Goal: Task Accomplishment & Management: Complete application form

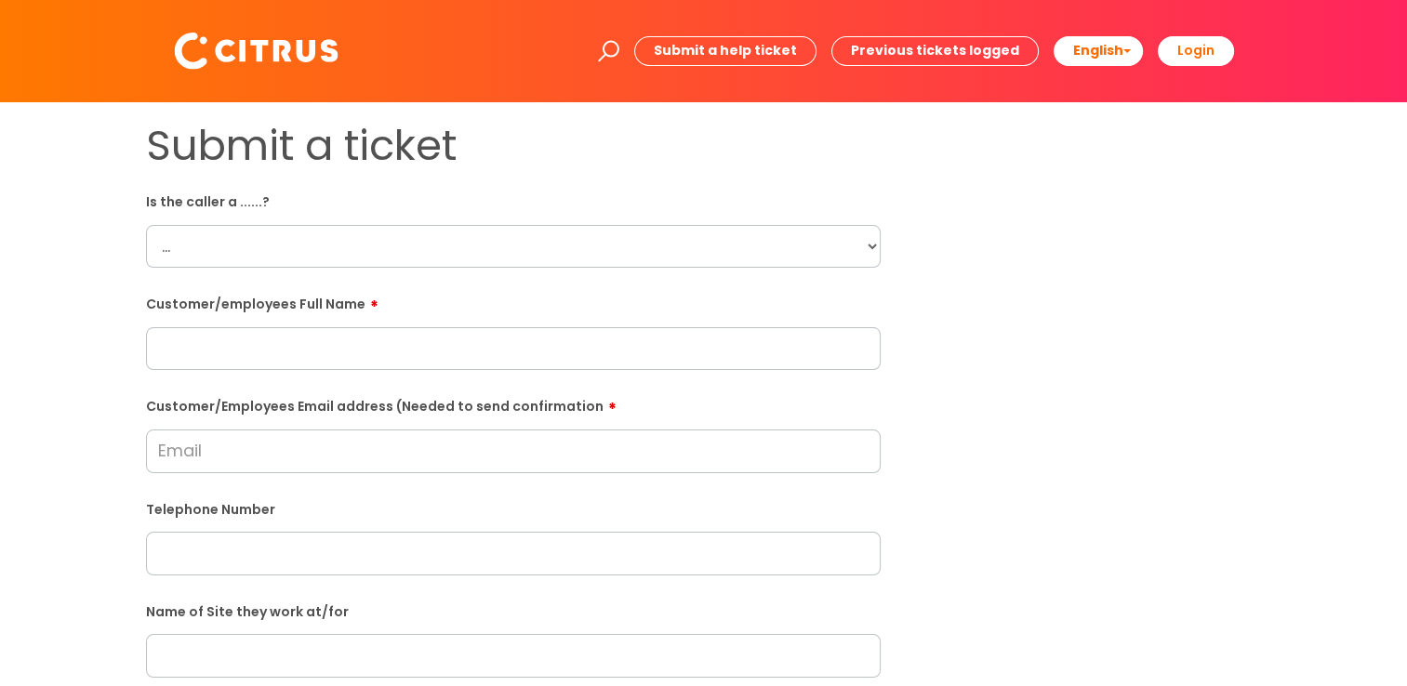
click at [353, 446] on input "Customer/Employees Email address (Needed to send confirmation" at bounding box center [513, 451] width 734 height 43
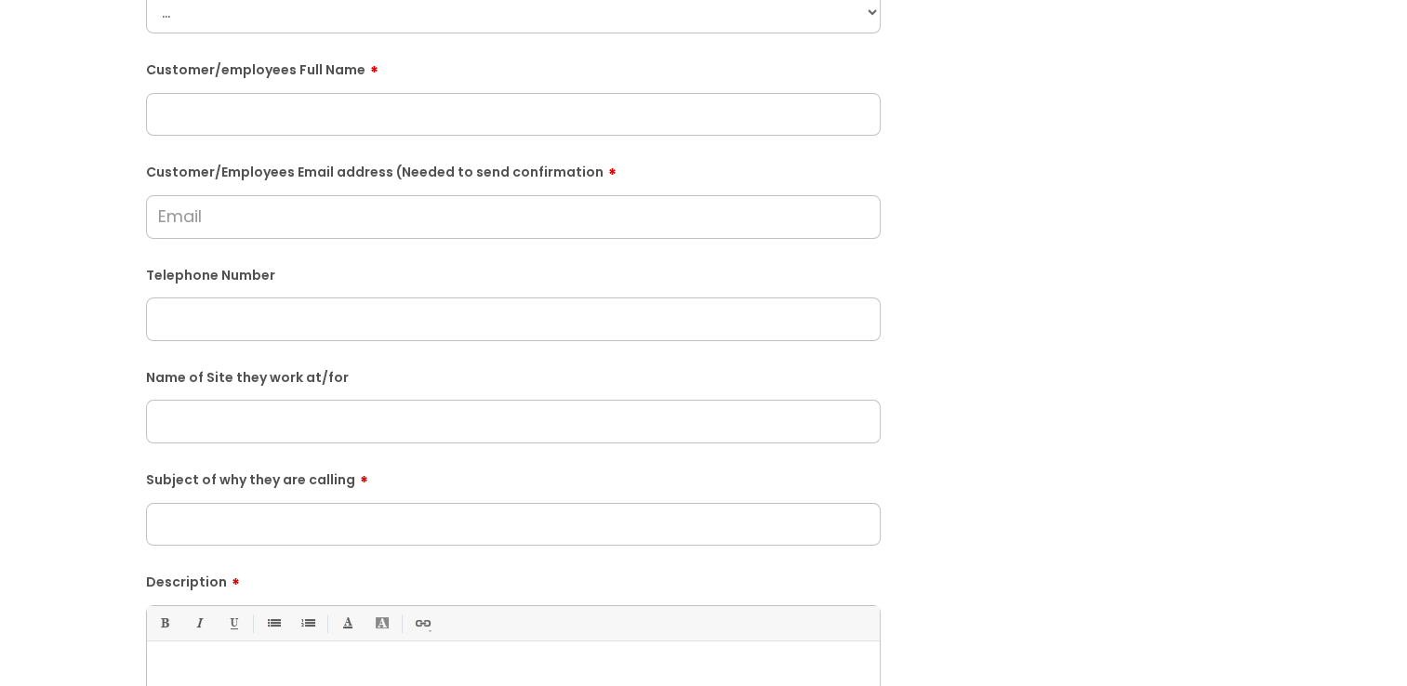
scroll to position [279, 0]
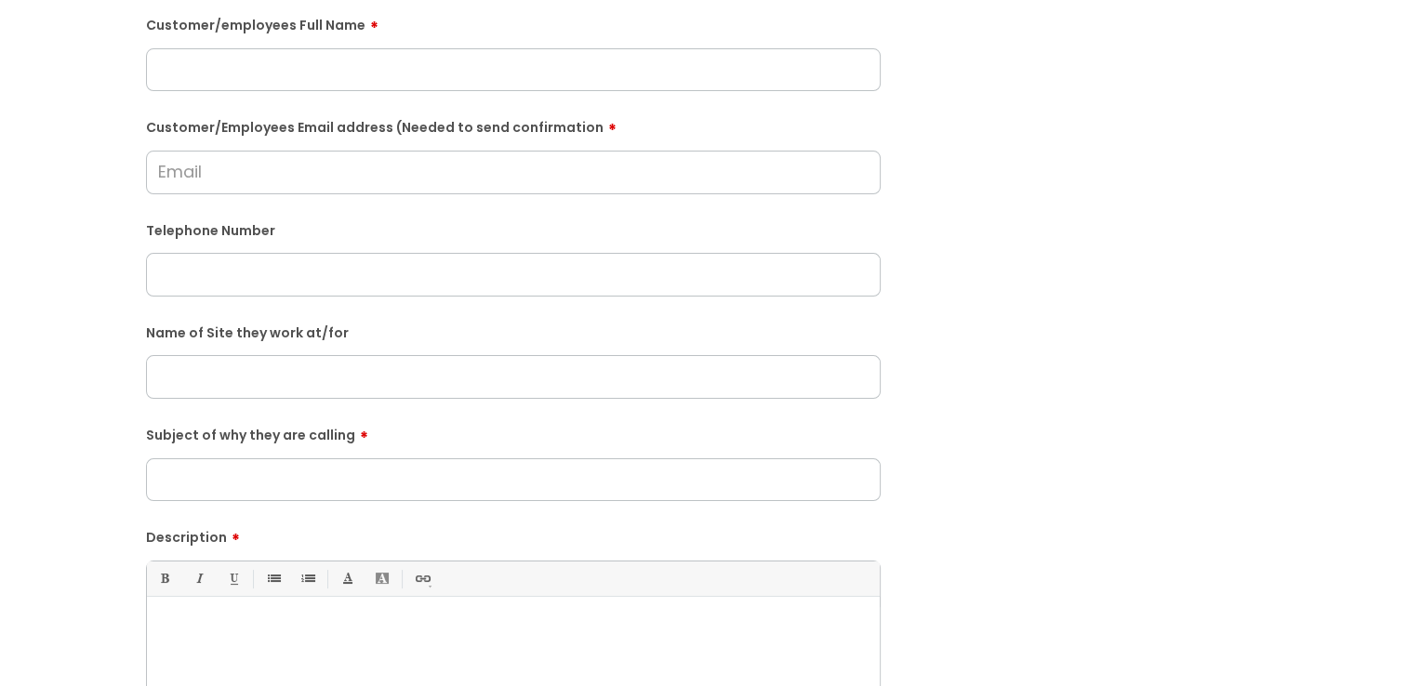
click at [266, 463] on input "Subject of why they are calling" at bounding box center [513, 479] width 734 height 43
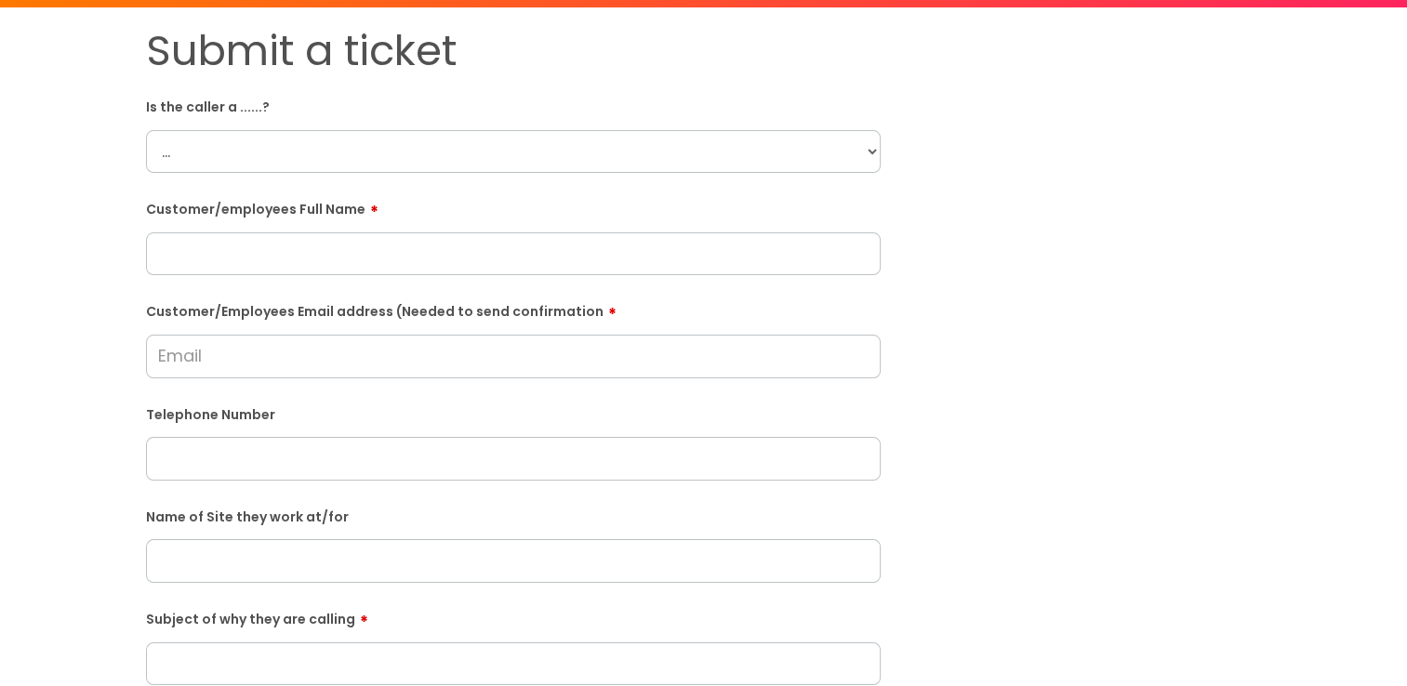
scroll to position [93, 0]
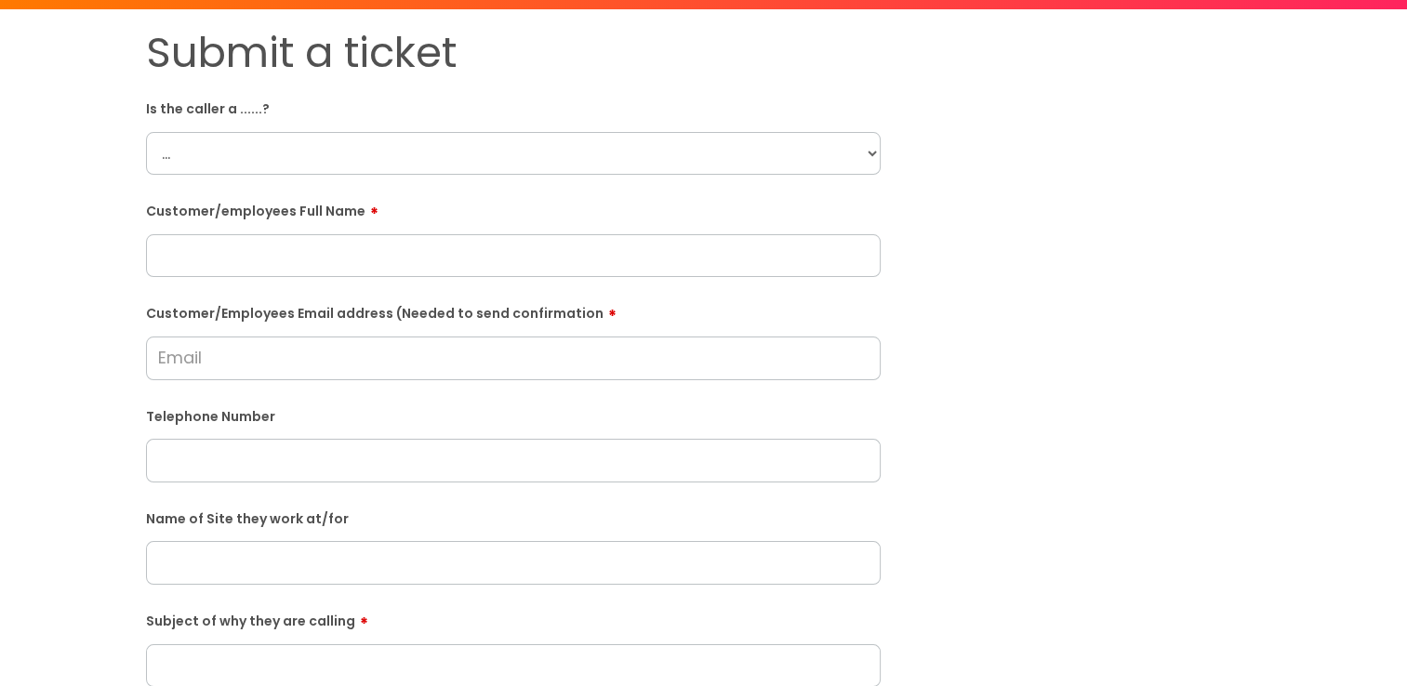
click at [297, 154] on select "... Citrus Customer Citrus Employee [DEMOGRAPHIC_DATA] Supplier" at bounding box center [513, 153] width 734 height 43
select select "Citrus Customer"
click at [146, 132] on select "... Citrus Customer Citrus Employee [DEMOGRAPHIC_DATA] Supplier" at bounding box center [513, 153] width 734 height 43
click at [255, 541] on div "Name of Site they work at/for" at bounding box center [513, 544] width 734 height 82
click at [249, 565] on input "text" at bounding box center [513, 562] width 734 height 43
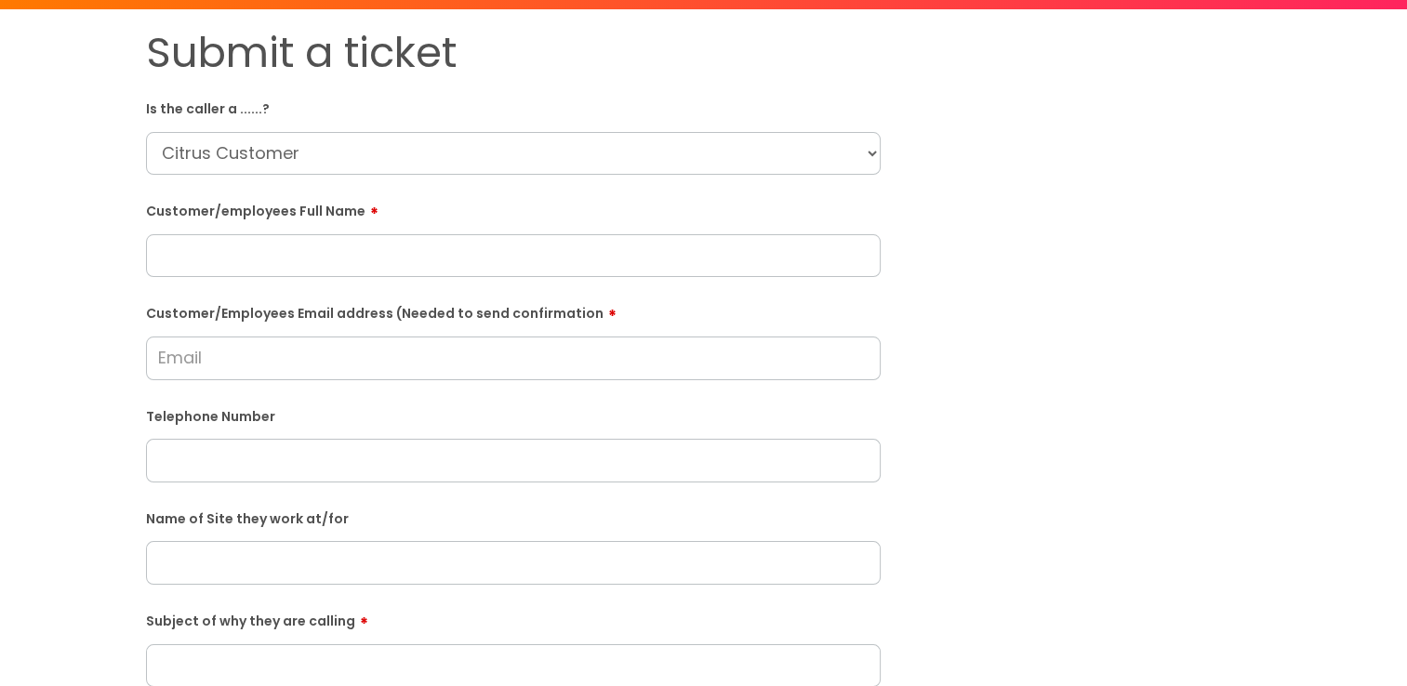
paste input "Weymouth"
type input "Weymouth"
click at [227, 263] on input "text" at bounding box center [513, 255] width 734 height 43
paste input "[PERSON_NAME]"
type input "[PERSON_NAME]"
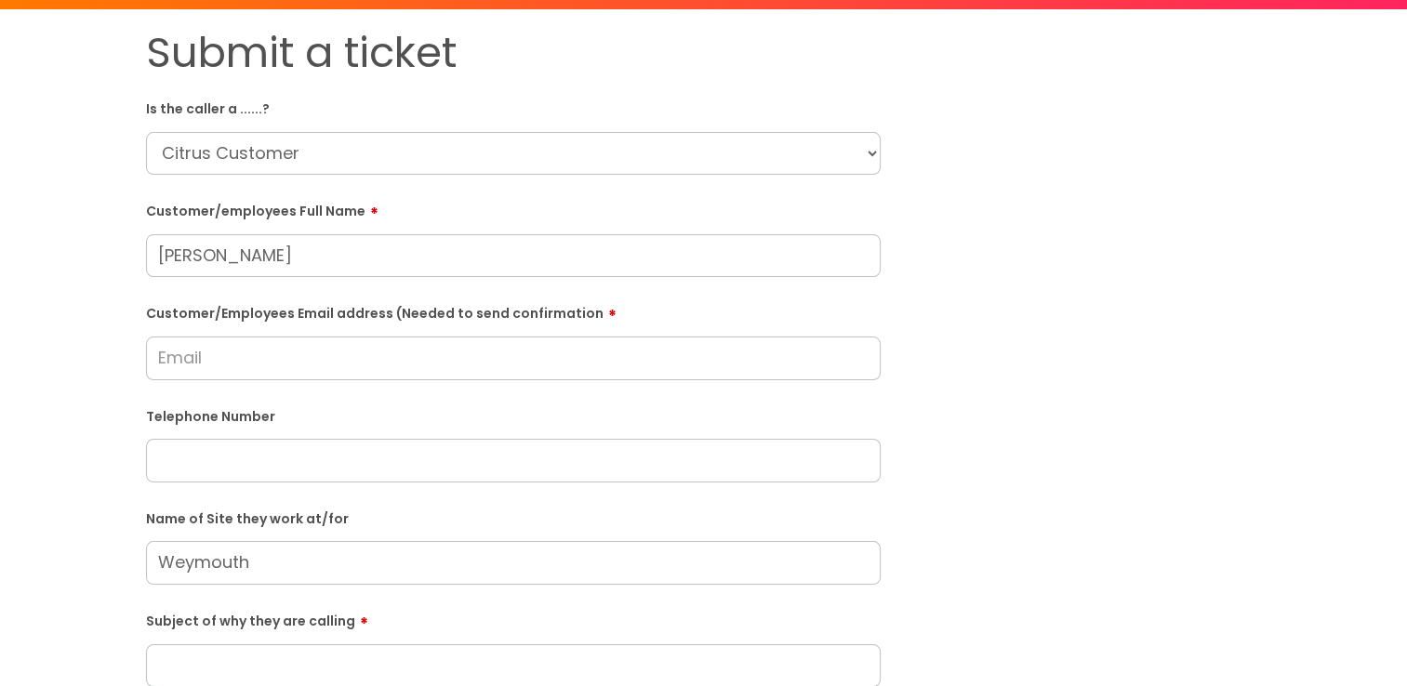
click at [997, 334] on div "Submit a ticket Is the caller a ......? ... Citrus Customer Citrus Employee [DE…" at bounding box center [704, 563] width 1144 height 1070
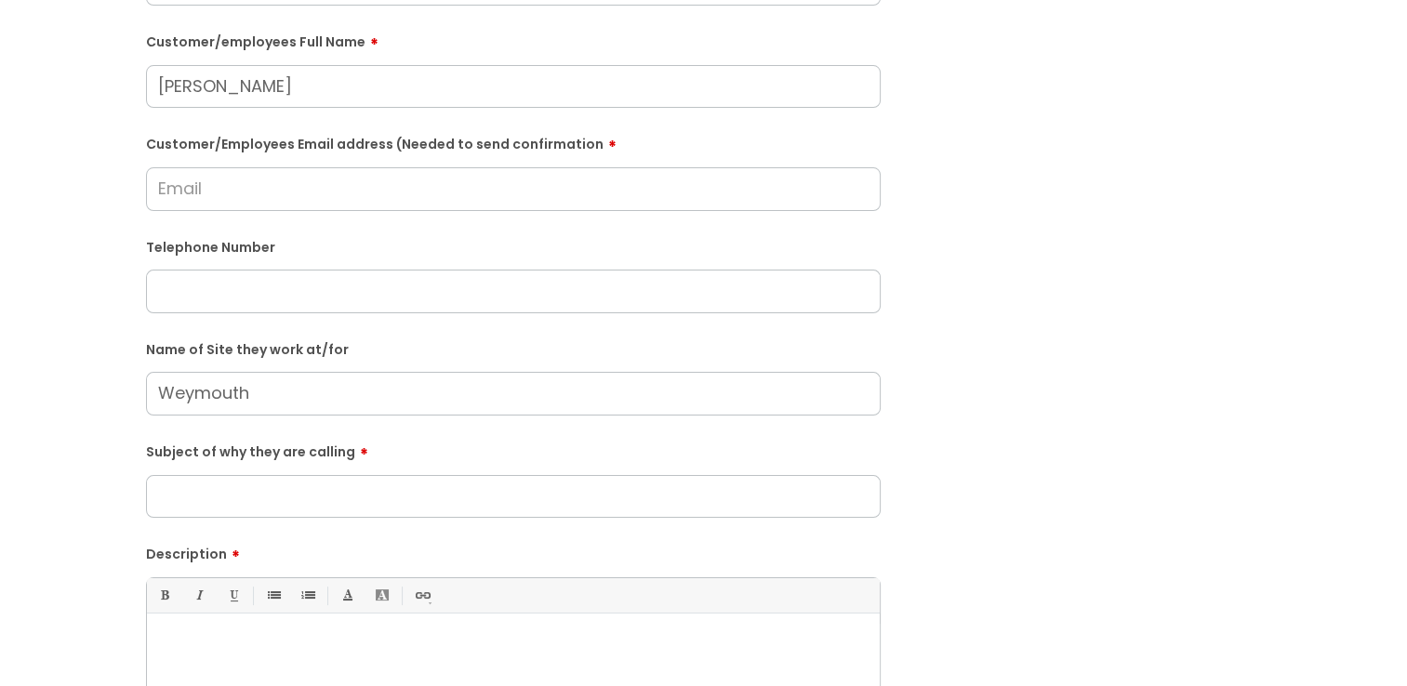
scroll to position [372, 0]
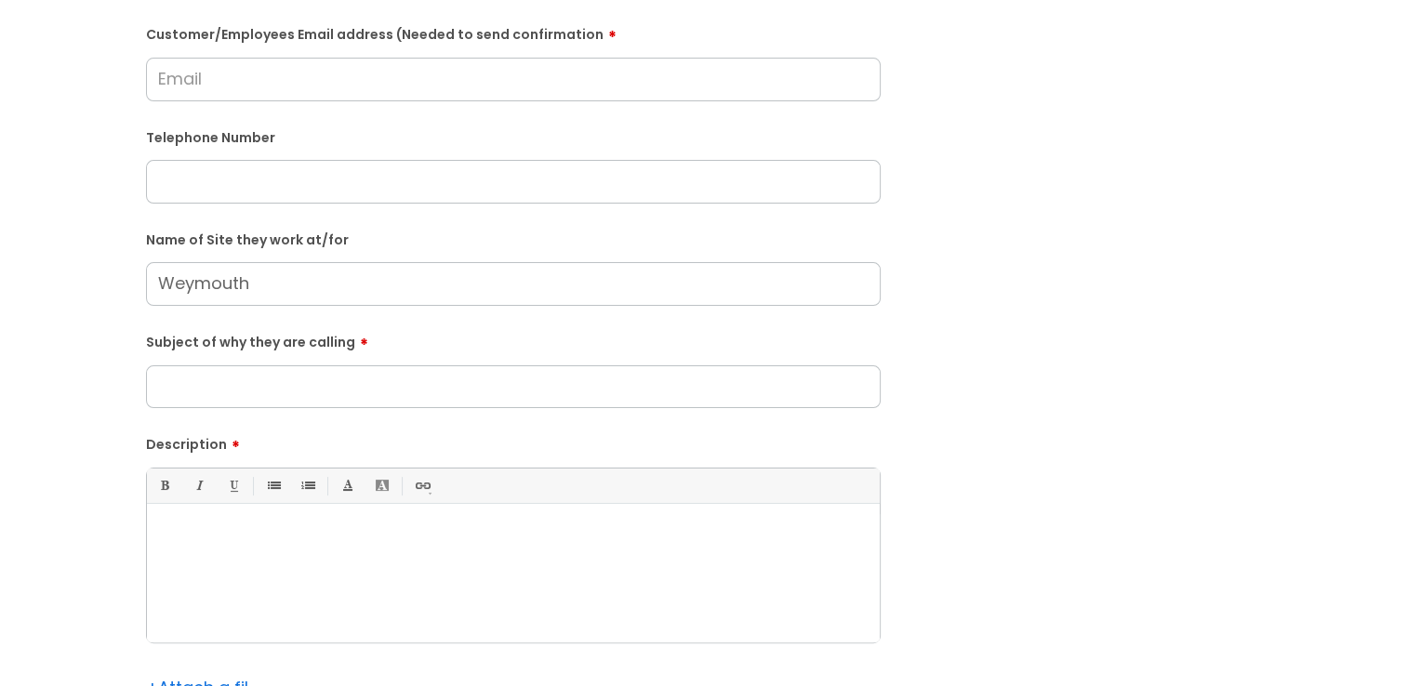
click at [460, 552] on div at bounding box center [513, 578] width 733 height 128
click at [490, 390] on input "Subject of why they are calling" at bounding box center [513, 386] width 734 height 43
click at [517, 382] on input "Subject of why they are calling" at bounding box center [513, 386] width 734 height 43
type input "Missed call"
click at [525, 537] on p at bounding box center [513, 536] width 705 height 17
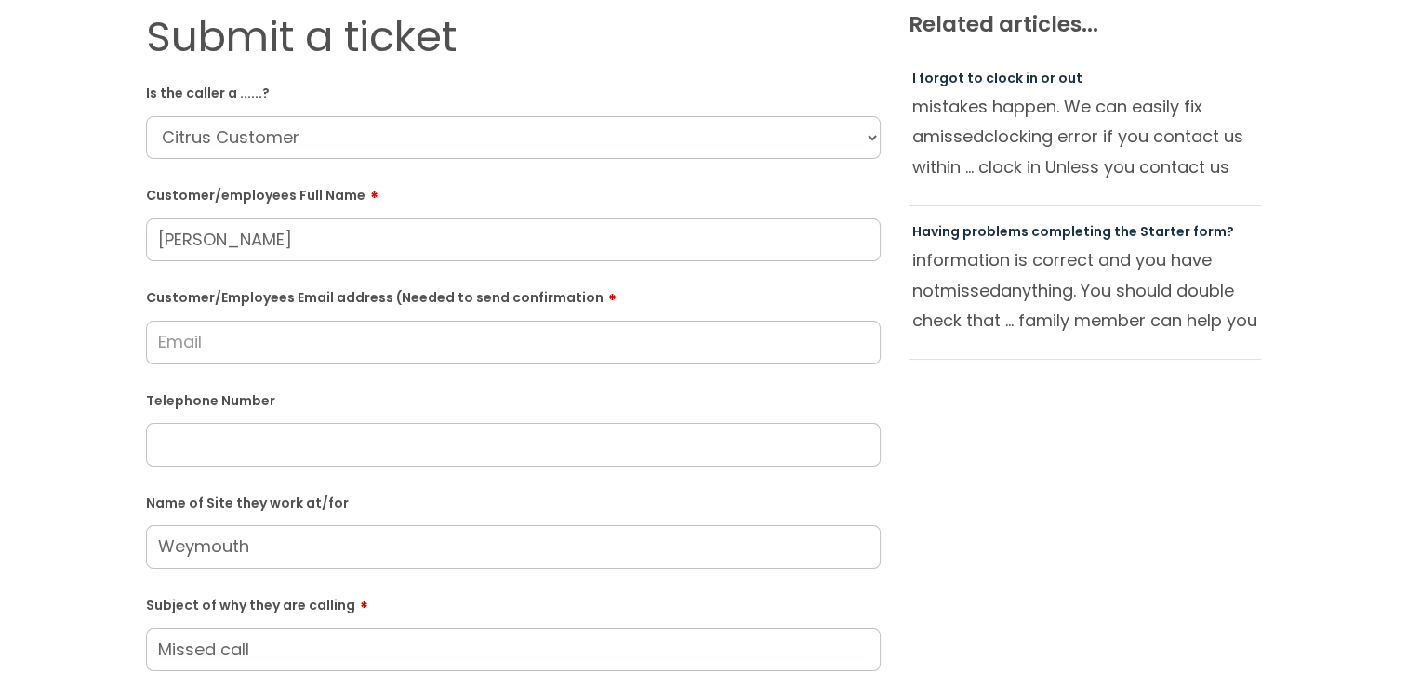
scroll to position [93, 0]
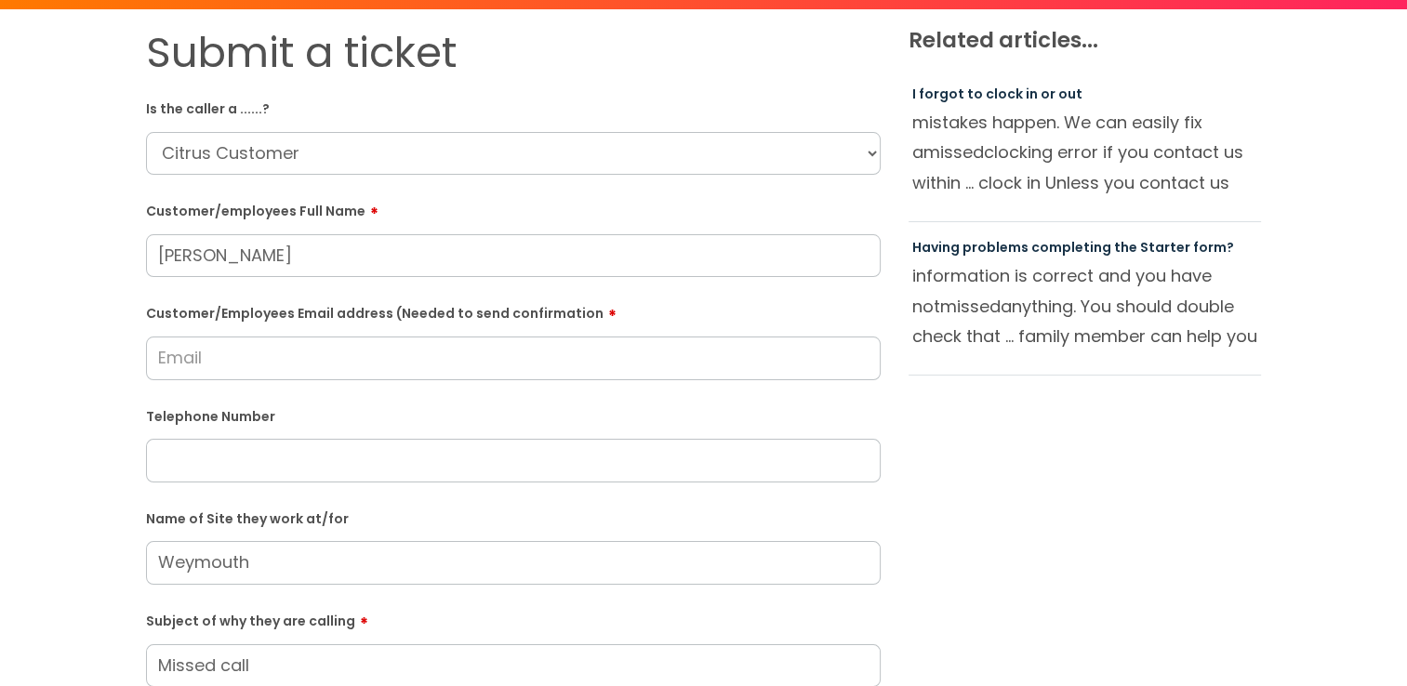
click at [259, 462] on input "text" at bounding box center [513, 460] width 734 height 43
paste input "07393579616"
type input "07393579616"
click at [994, 539] on div "Submit a ticket Is the caller a ......? ... Citrus Customer Citrus Employee [DE…" at bounding box center [704, 563] width 1144 height 1070
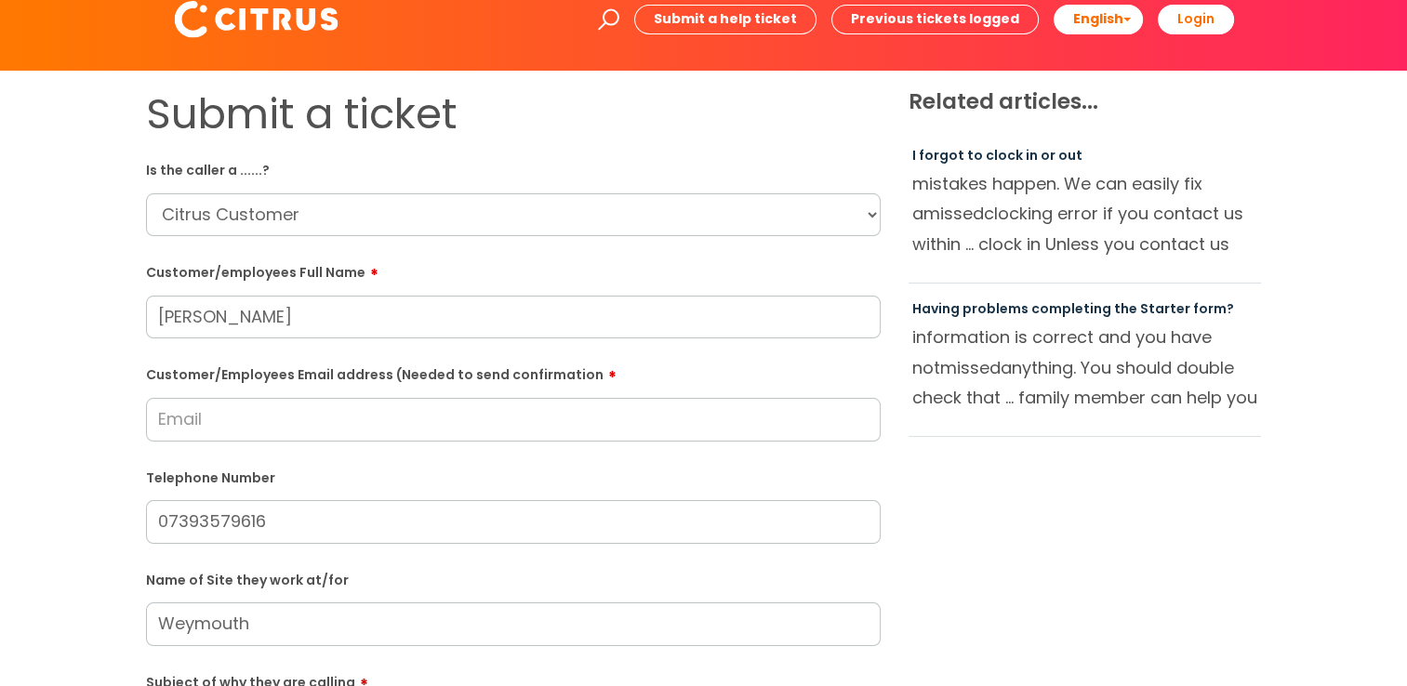
scroll to position [0, 0]
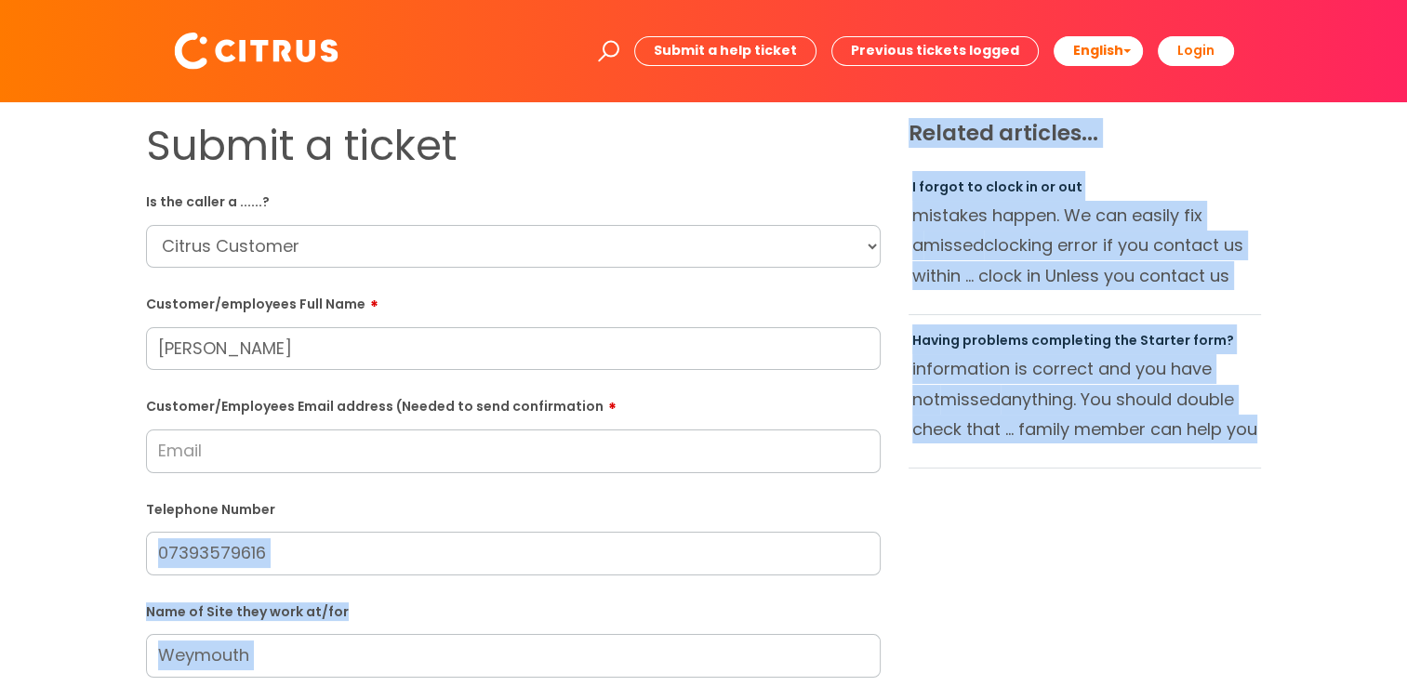
click at [959, 555] on div "Submit a ticket Is the caller a ......? ... Citrus Customer Citrus Employee [DE…" at bounding box center [704, 656] width 1144 height 1070
drag, startPoint x: 959, startPoint y: 555, endPoint x: 939, endPoint y: 575, distance: 28.3
click at [933, 589] on div "Submit a ticket Is the caller a ......? ... Citrus Customer Citrus Employee [DE…" at bounding box center [704, 656] width 1144 height 1070
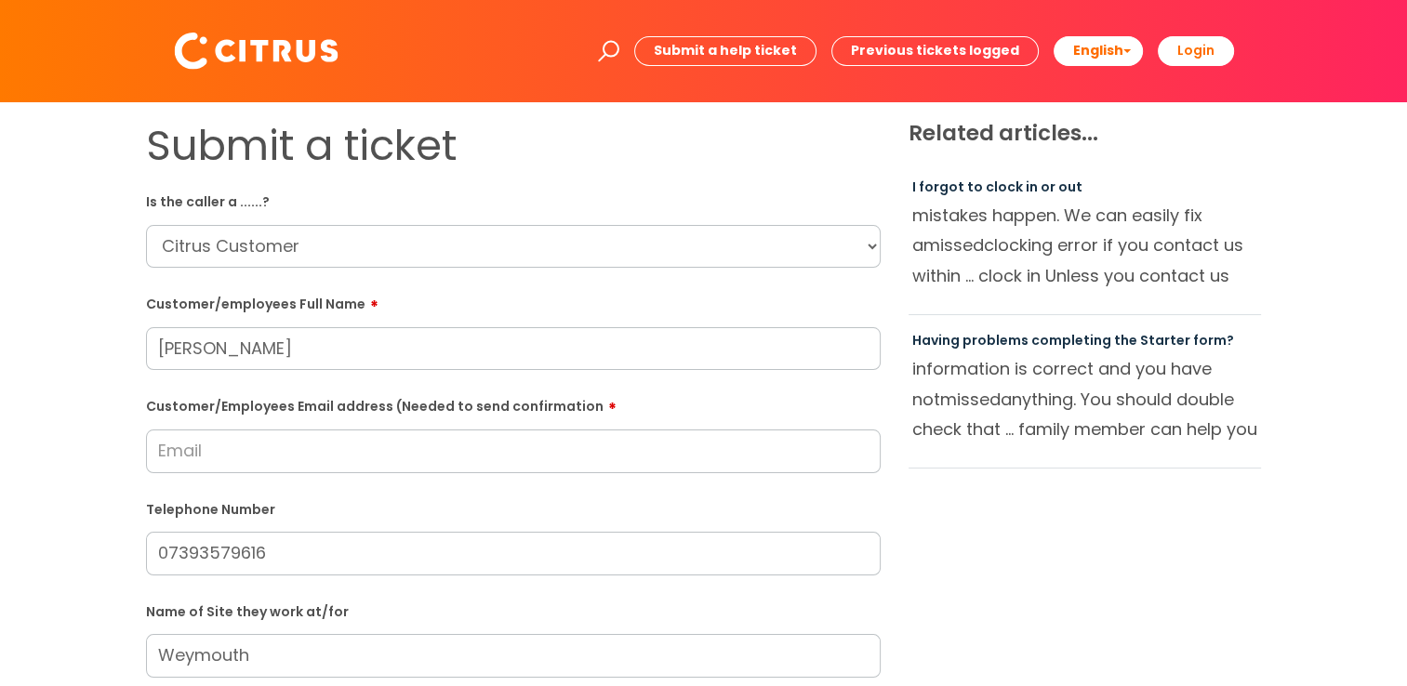
click at [914, 525] on div "Submit a ticket Is the caller a ......? ... Citrus Customer Citrus Employee [DE…" at bounding box center [704, 656] width 1144 height 1070
click at [351, 472] on input "Customer/Employees Email address (Needed to send confirmation" at bounding box center [513, 451] width 734 height 43
type input "s"
click at [452, 504] on label "Telephone Number" at bounding box center [513, 508] width 734 height 20
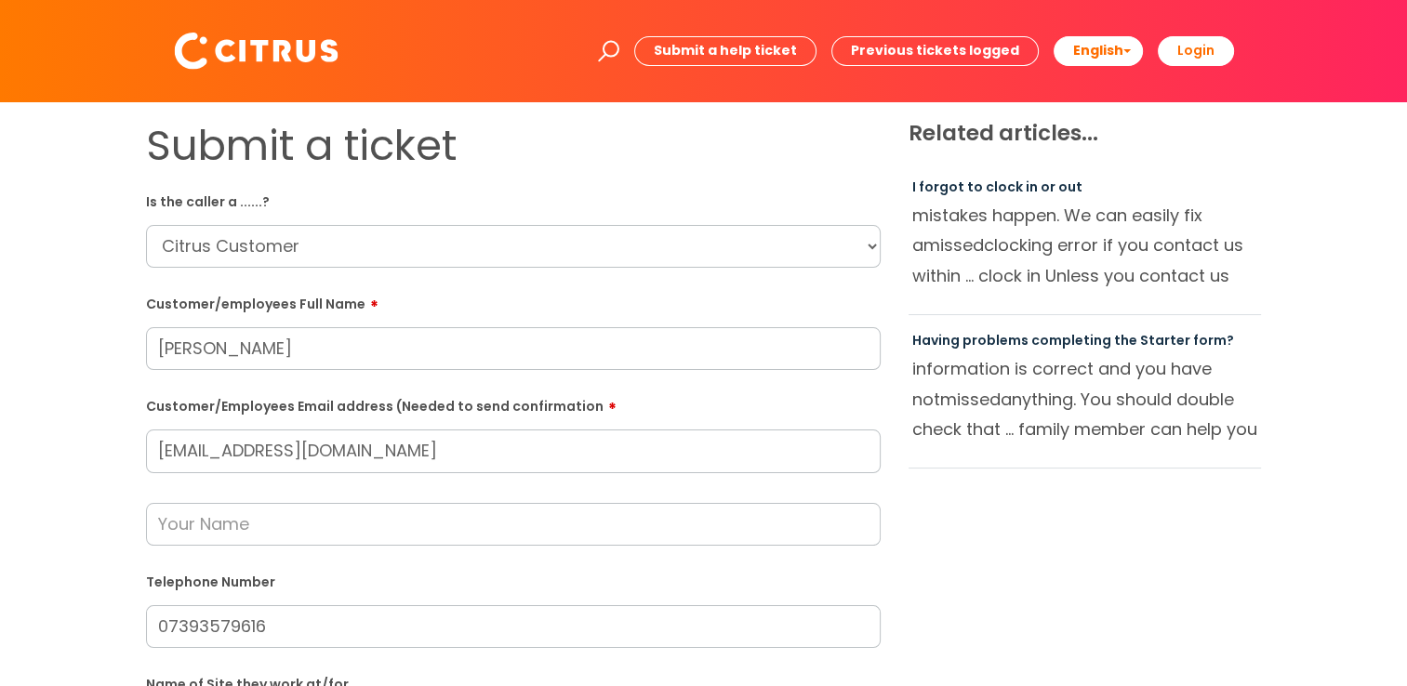
click at [154, 449] on input "[EMAIL_ADDRESS][DOMAIN_NAME]" at bounding box center [513, 451] width 734 height 43
click at [162, 447] on input "[EMAIL_ADDRESS][DOMAIN_NAME]" at bounding box center [513, 451] width 734 height 43
click at [1154, 507] on div "Submit a ticket Is the caller a ......? ... Citrus Customer Citrus Employee [DE…" at bounding box center [704, 693] width 1144 height 1144
click at [166, 449] on input "[EMAIL_ADDRESS][DOMAIN_NAME]" at bounding box center [513, 451] width 734 height 43
type input "[EMAIL_ADDRESS][DOMAIN_NAME]"
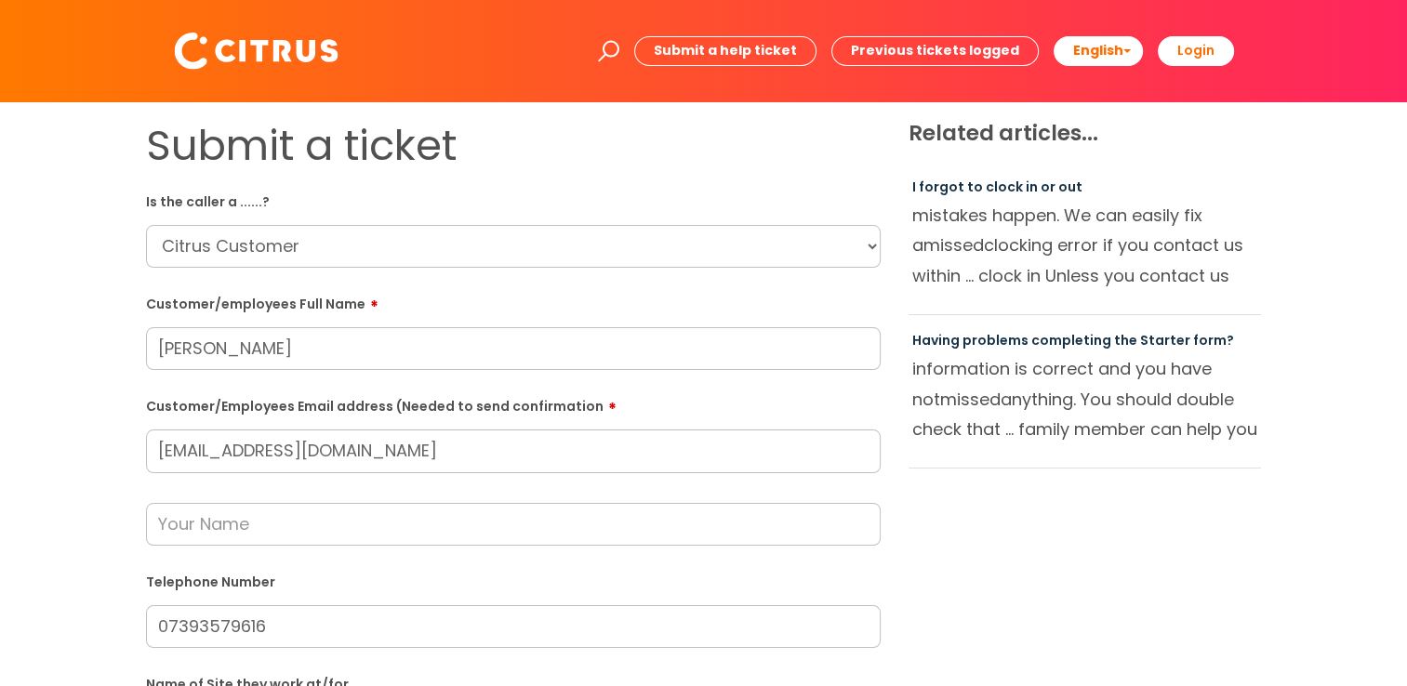
click at [1019, 554] on div "Submit a ticket Is the caller a ......? ... Citrus Customer Citrus Employee [DE…" at bounding box center [704, 693] width 1144 height 1144
drag, startPoint x: 298, startPoint y: 370, endPoint x: 0, endPoint y: 386, distance: 297.9
click at [0, 381] on html "Enter your search term here... Search Submit a help ticket Previous tickets log…" at bounding box center [703, 343] width 1407 height 686
paste input "F"
click at [45, 375] on div "Submit a ticket Is the caller a ......? ... Citrus Customer Citrus Employee [DE…" at bounding box center [703, 693] width 1369 height 1144
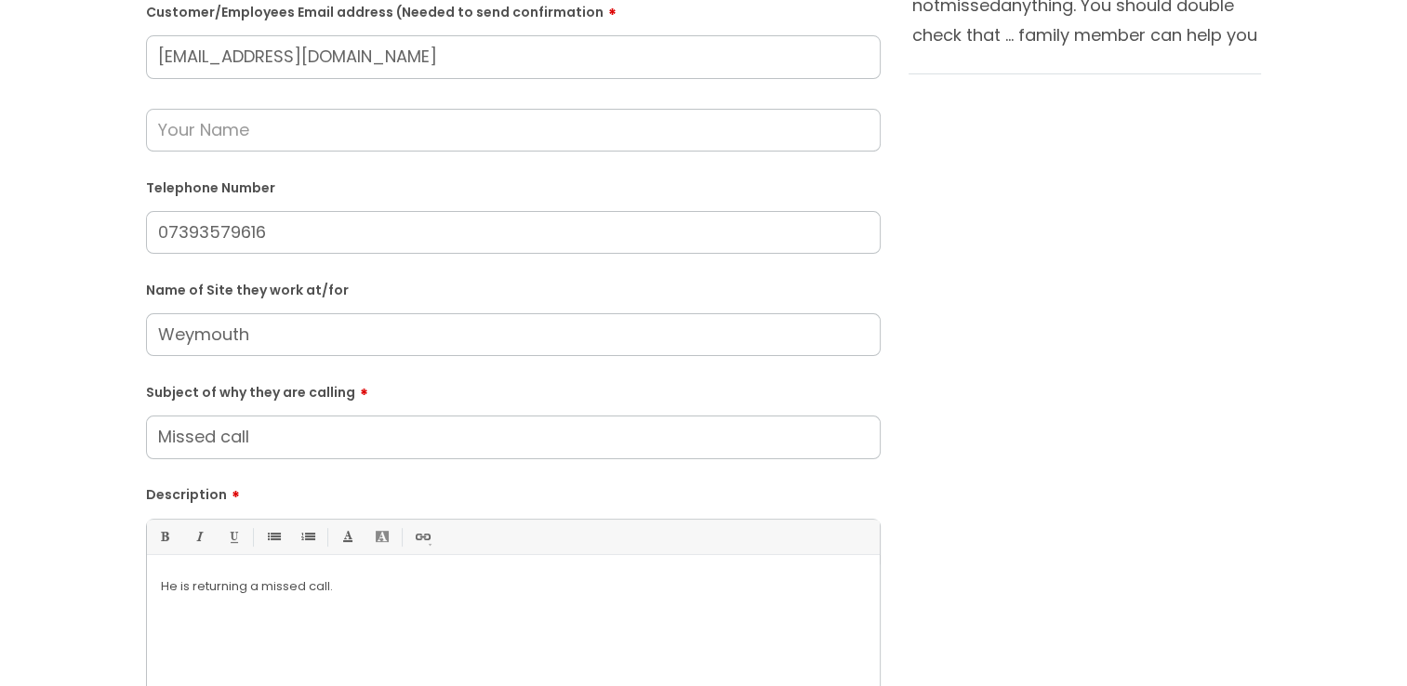
scroll to position [558, 0]
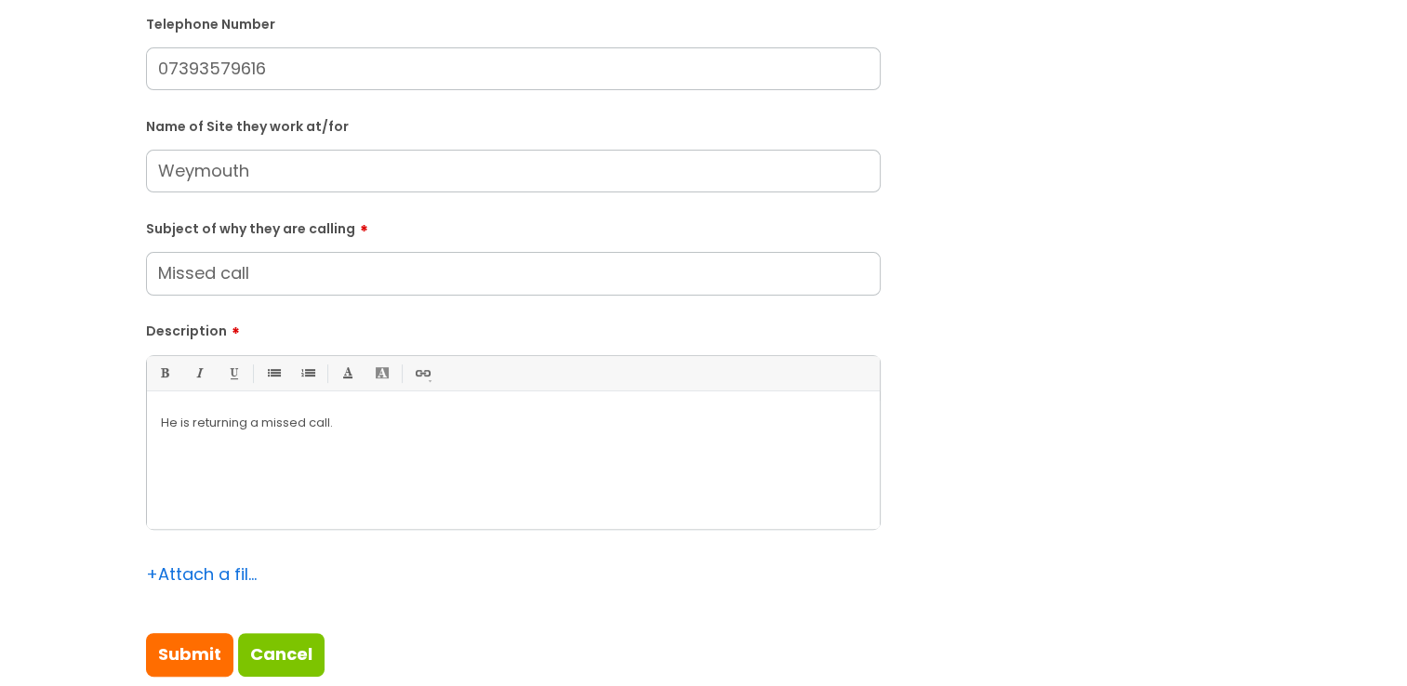
click at [358, 493] on div "He is returning a missed call." at bounding box center [513, 465] width 733 height 128
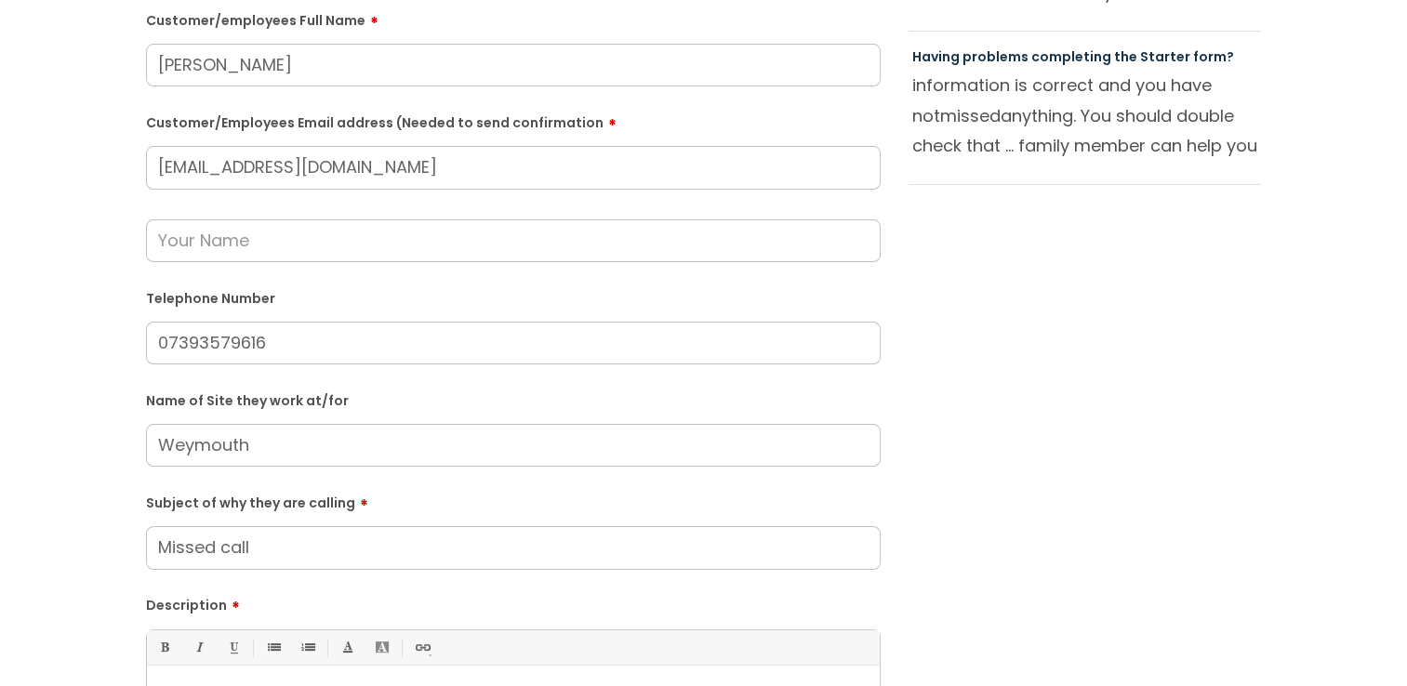
scroll to position [186, 0]
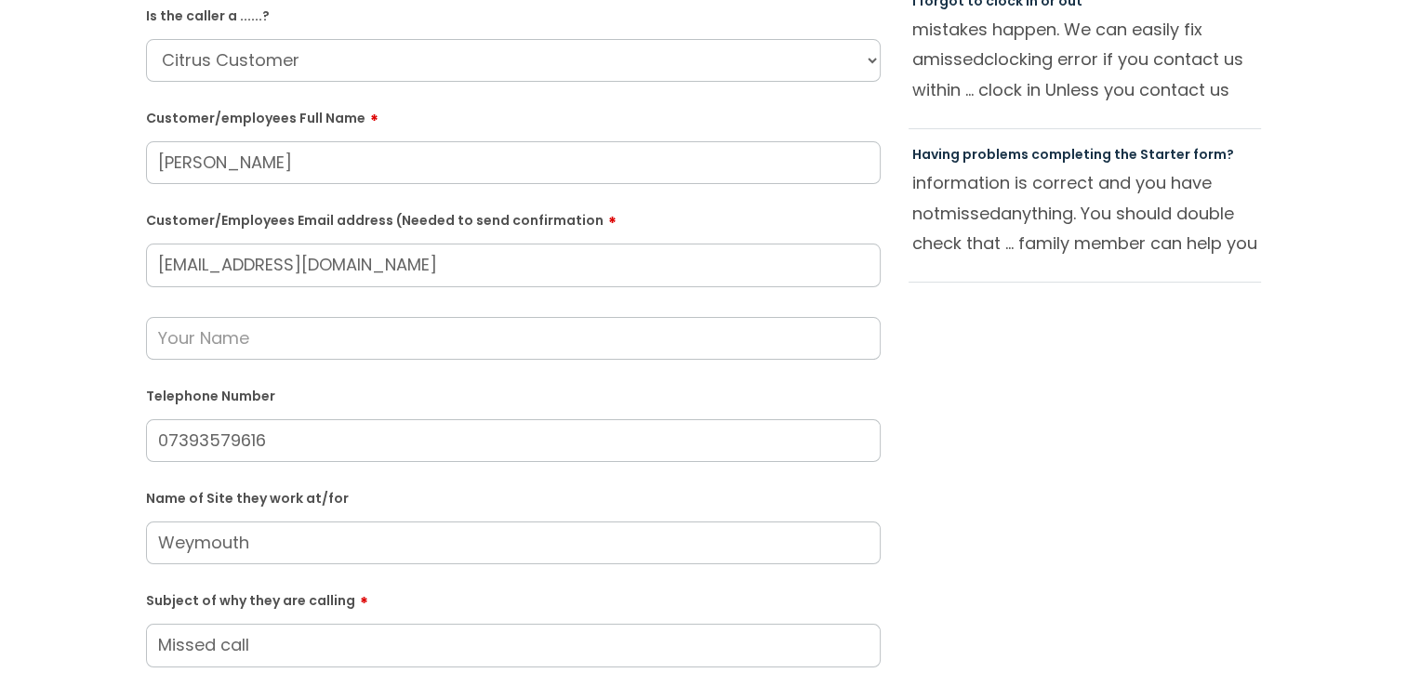
click at [0, 208] on html "Enter your search term here... Search Submit a help ticket Previous tickets log…" at bounding box center [703, 157] width 1407 height 686
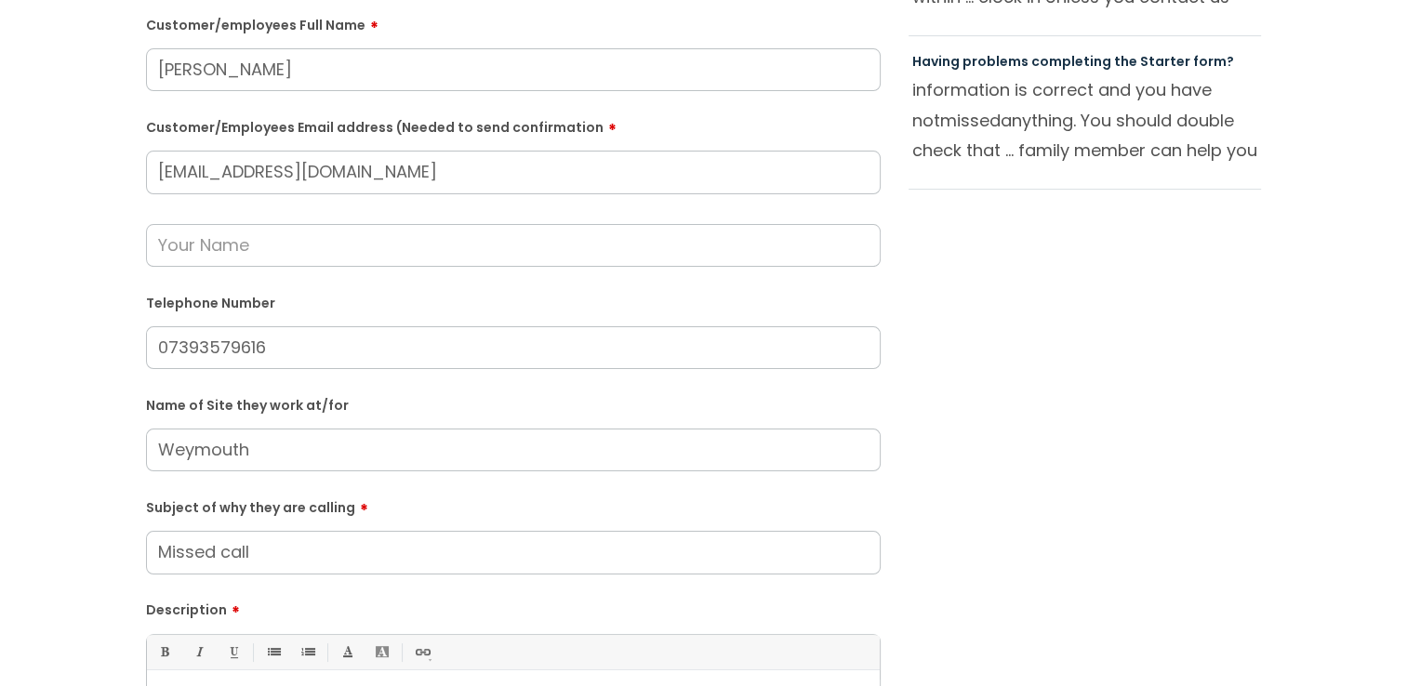
scroll to position [372, 0]
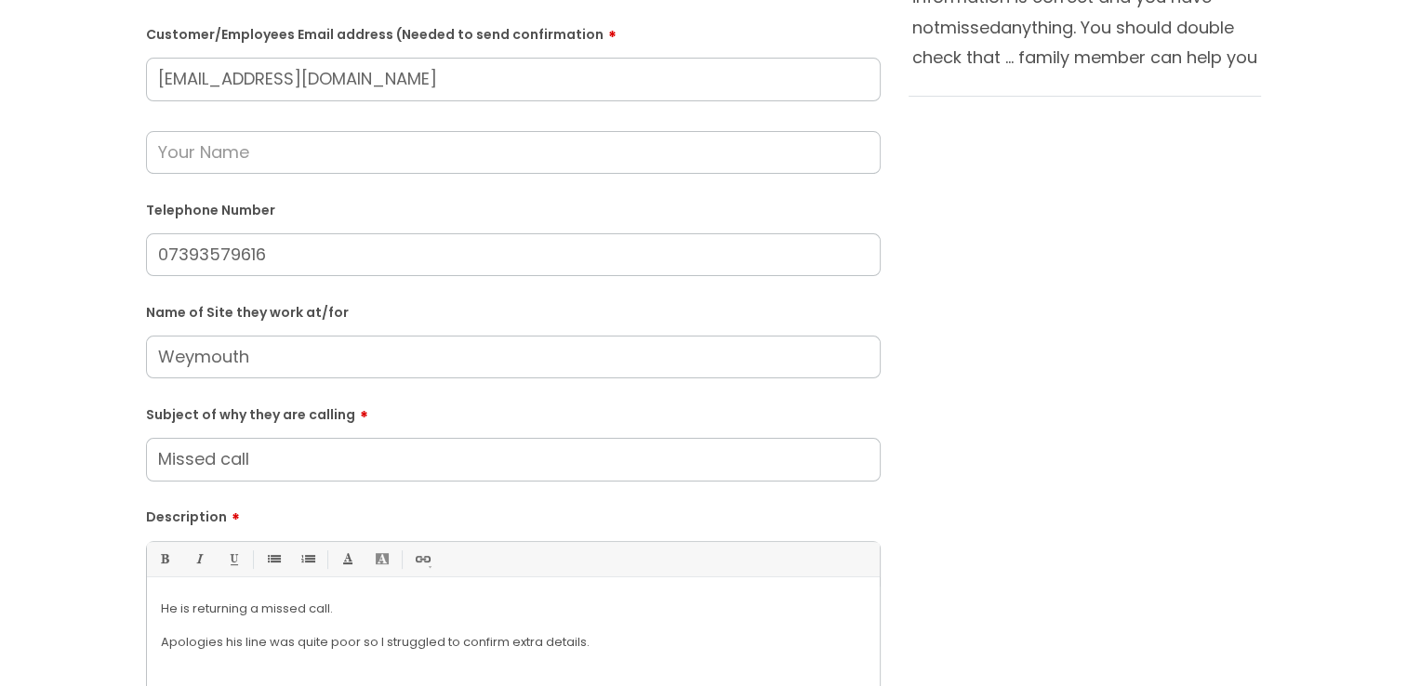
click at [937, 422] on div "Submit a ticket Is the caller a ......? ... Citrus Customer Citrus Employee [DE…" at bounding box center [704, 321] width 1144 height 1144
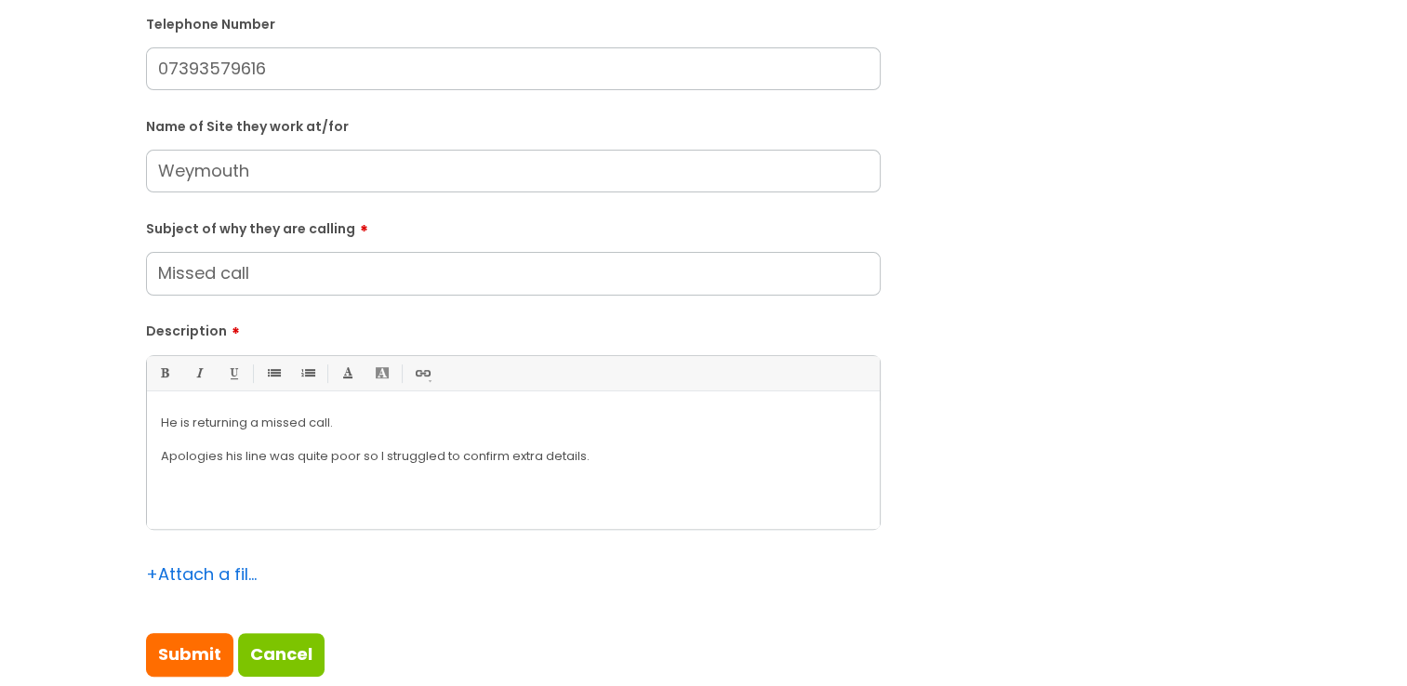
scroll to position [93, 0]
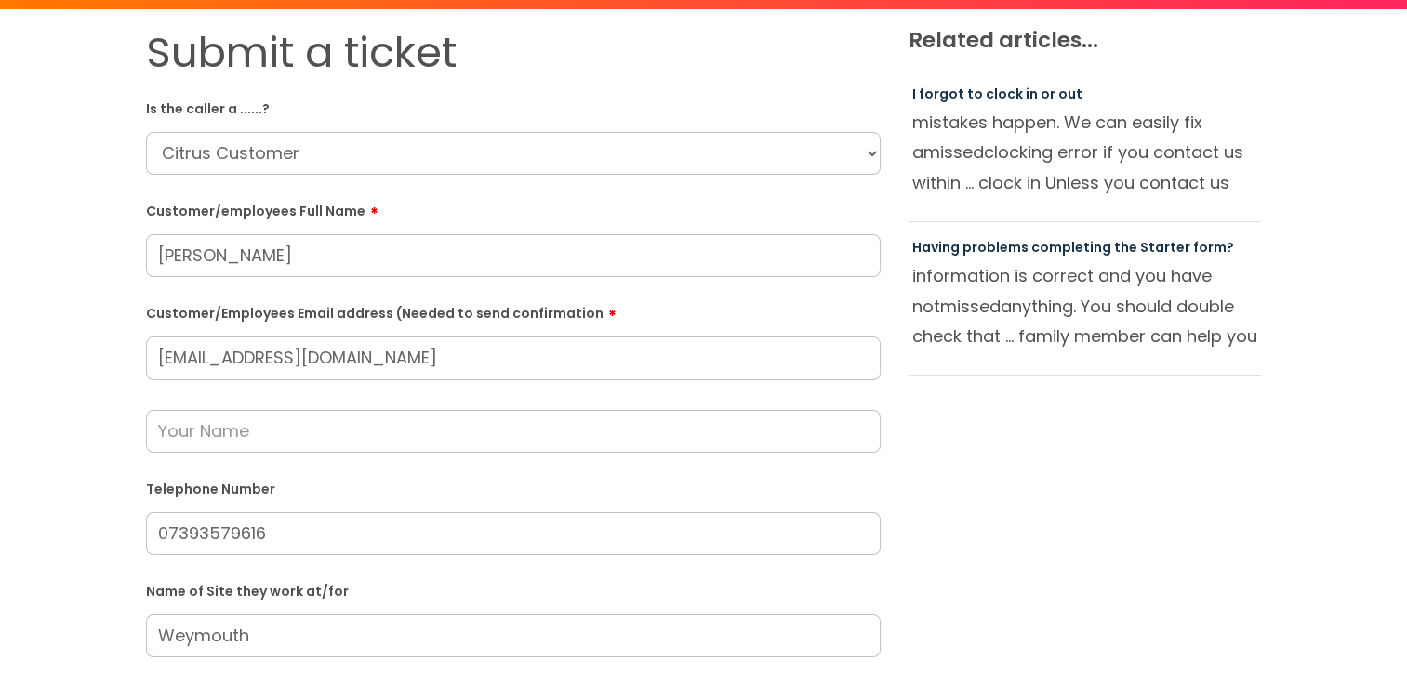
click at [201, 258] on input "[PERSON_NAME]" at bounding box center [513, 255] width 734 height 43
click at [263, 258] on input "Momsur [PERSON_NAME]" at bounding box center [513, 255] width 734 height 43
type input "[PERSON_NAME]"
click at [404, 286] on form "Is the caller a ......? ... Citrus Customer Citrus Employee [DEMOGRAPHIC_DATA] …" at bounding box center [513, 617] width 734 height 1049
drag, startPoint x: 422, startPoint y: 258, endPoint x: 35, endPoint y: 229, distance: 387.8
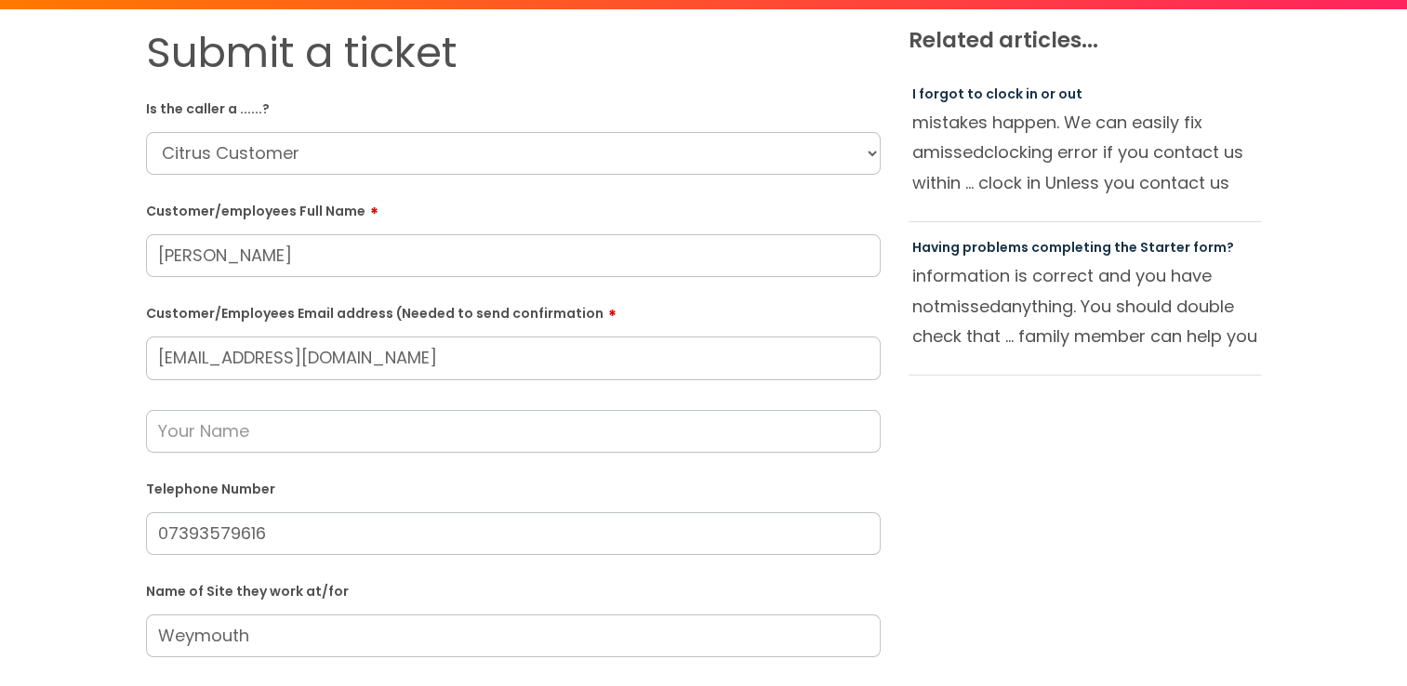
click at [0, 222] on html "Enter your search term here... Search Submit a help ticket Previous tickets log…" at bounding box center [703, 250] width 1407 height 686
click at [369, 415] on input "text" at bounding box center [513, 431] width 734 height 43
drag, startPoint x: 502, startPoint y: 348, endPoint x: 290, endPoint y: 247, distance: 234.5
click at [0, 299] on html "Enter your search term here... Search Submit a help ticket Previous tickets log…" at bounding box center [703, 250] width 1407 height 686
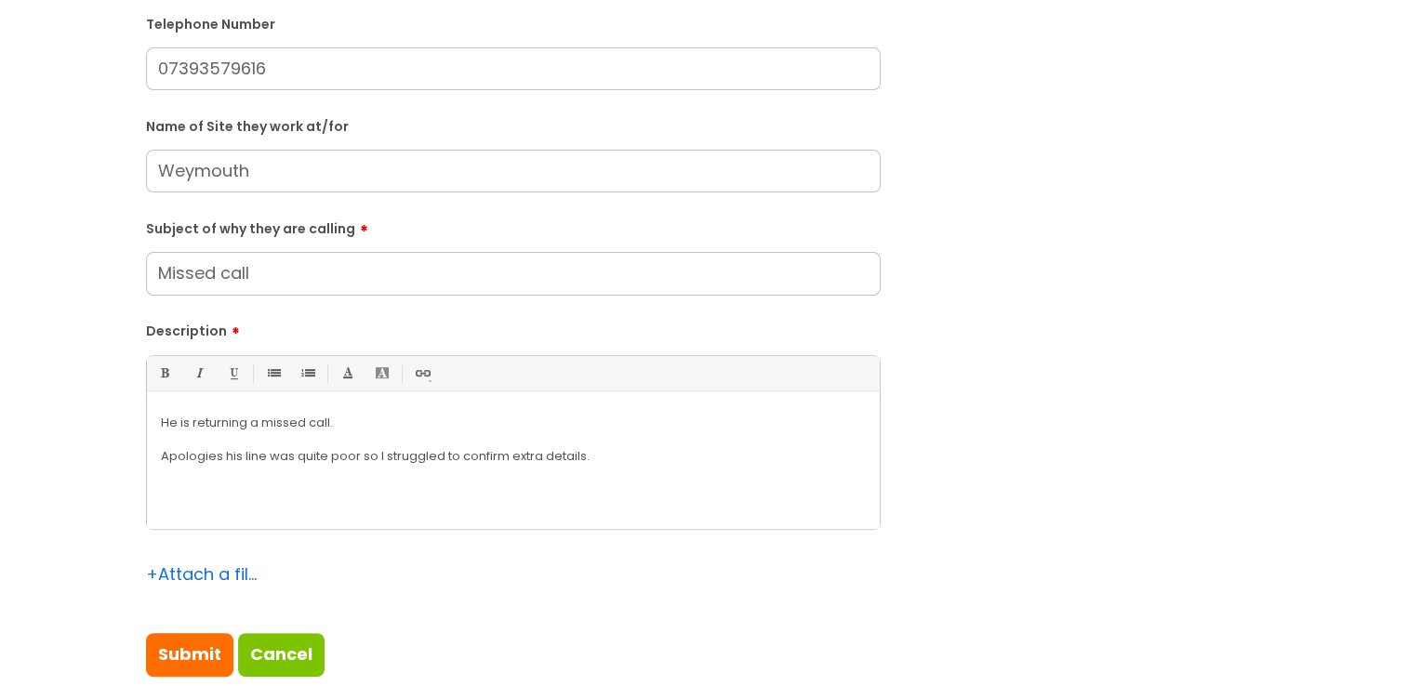
scroll to position [651, 0]
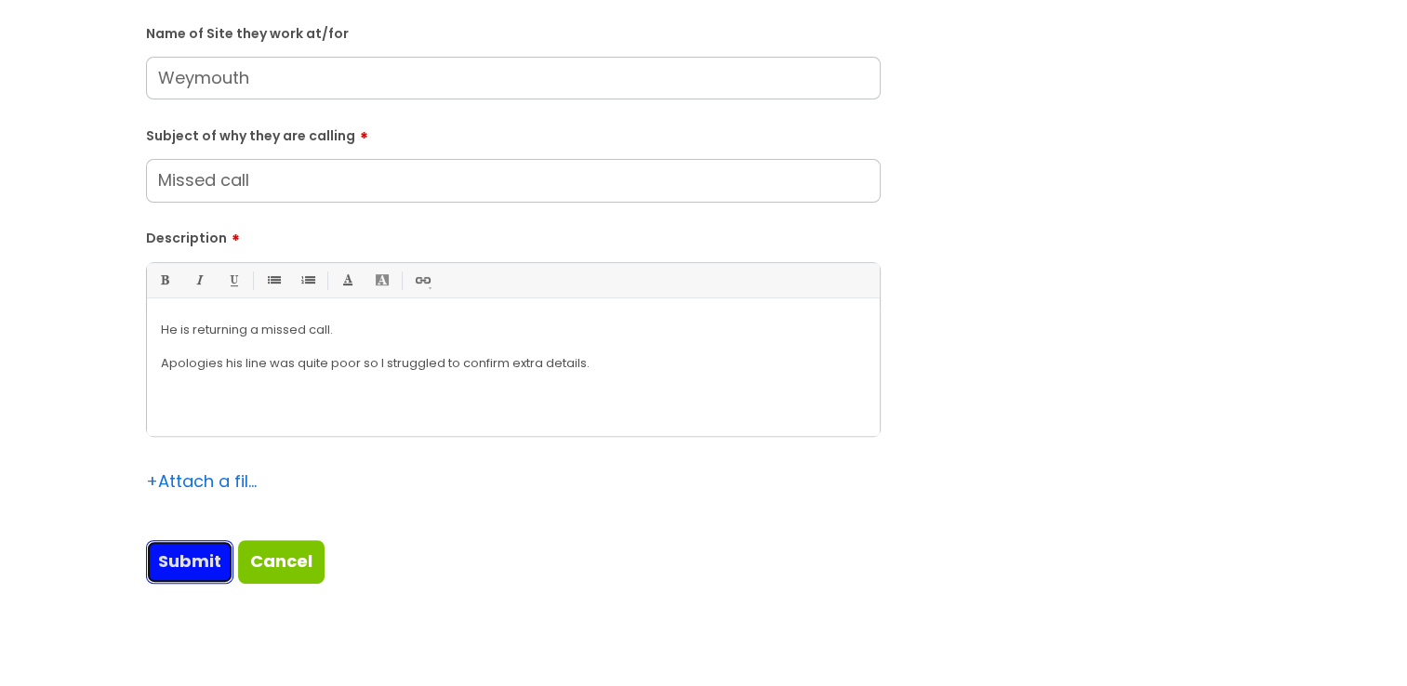
click at [149, 552] on input "Submit" at bounding box center [189, 561] width 87 height 43
type input "Please Wait..."
